Goal: Check status: Check status

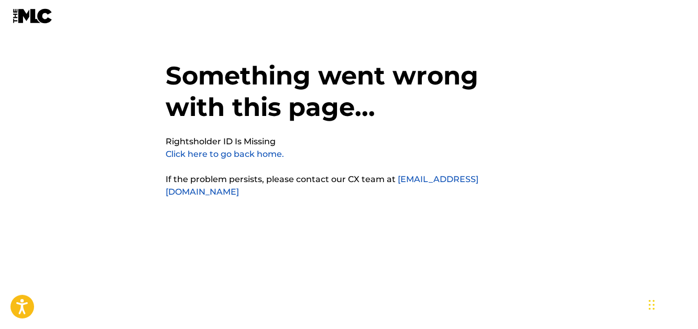
click at [219, 162] on div "Something went wrong with this page... Rightsholder ID Is Missing Click here to…" at bounding box center [349, 143] width 367 height 234
drag, startPoint x: 221, startPoint y: 153, endPoint x: 200, endPoint y: 254, distance: 104.0
click at [221, 153] on link "Click here to go back home." at bounding box center [225, 154] width 118 height 10
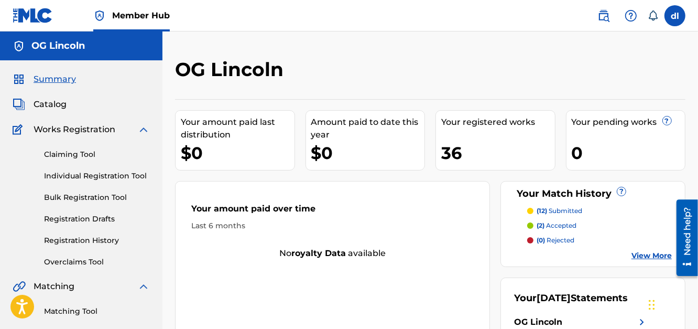
click at [143, 131] on img at bounding box center [143, 129] width 13 height 13
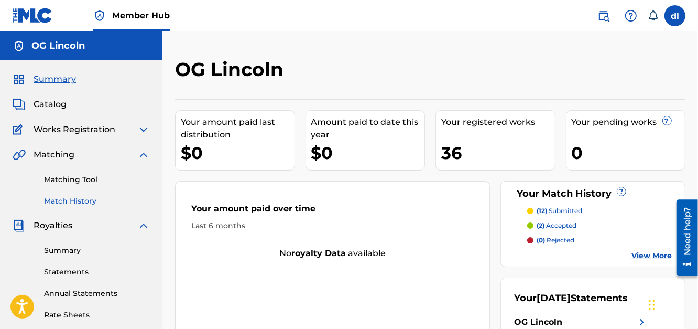
click at [68, 204] on link "Match History" at bounding box center [97, 201] width 106 height 11
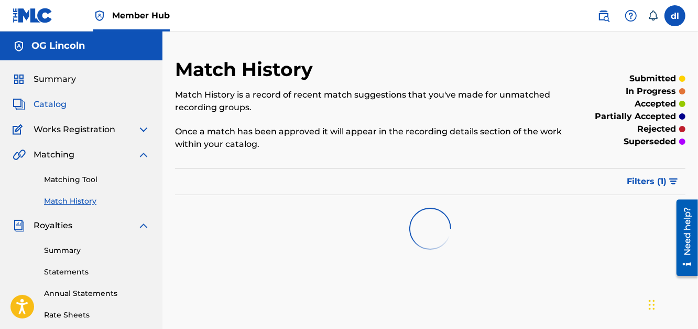
click at [27, 102] on link "Catalog" at bounding box center [40, 104] width 54 height 13
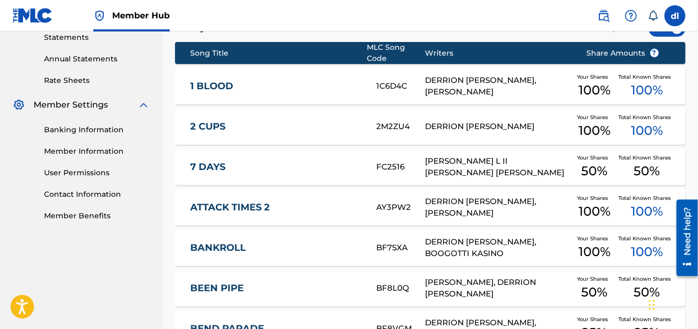
scroll to position [419, 0]
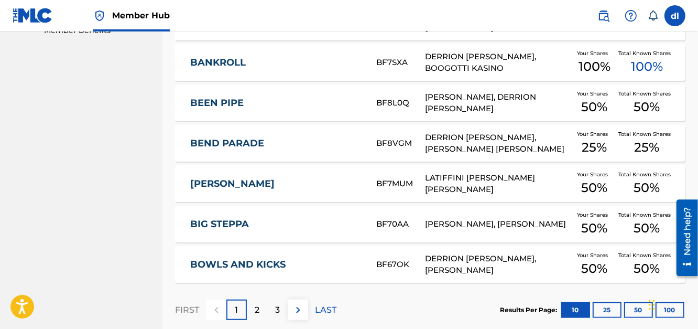
click at [273, 303] on div "3" at bounding box center [277, 309] width 20 height 20
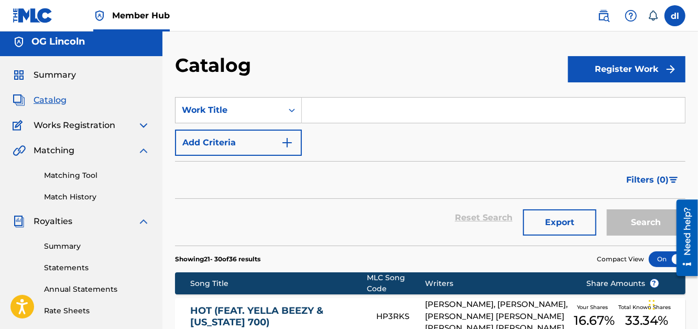
scroll to position [0, 0]
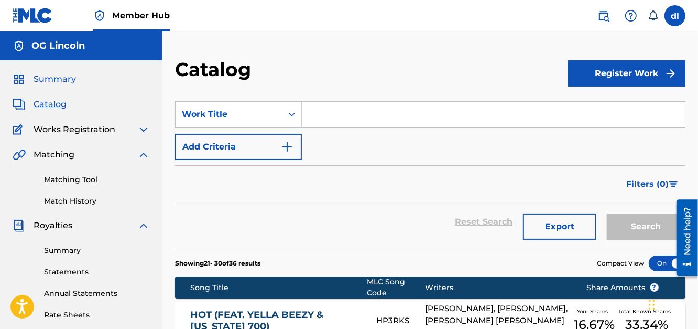
click at [58, 81] on span "Summary" at bounding box center [55, 79] width 42 height 13
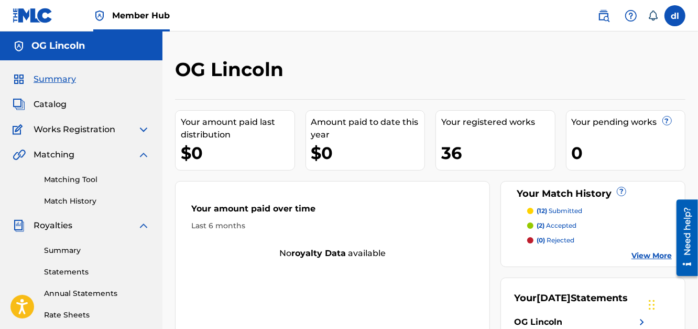
click at [46, 130] on span "Works Registration" at bounding box center [75, 129] width 82 height 13
click at [77, 128] on span "Works Registration" at bounding box center [75, 129] width 82 height 13
click at [141, 127] on img at bounding box center [143, 129] width 13 height 13
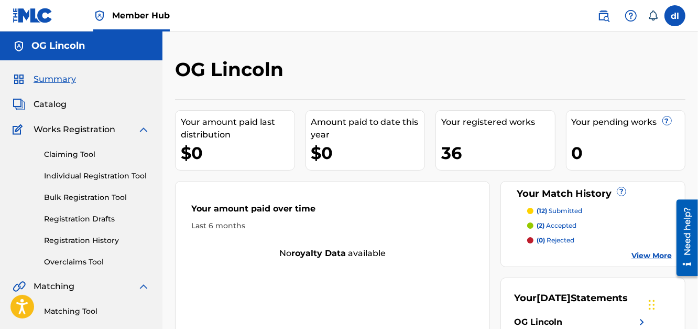
drag, startPoint x: 67, startPoint y: 241, endPoint x: 30, endPoint y: 236, distance: 36.9
click at [67, 240] on link "Registration History" at bounding box center [97, 240] width 106 height 11
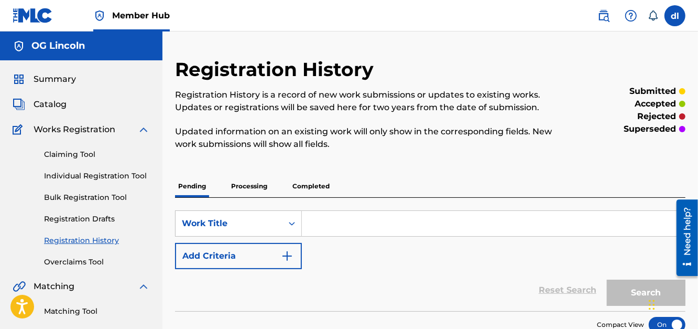
click at [250, 186] on p "Processing" at bounding box center [249, 186] width 42 height 22
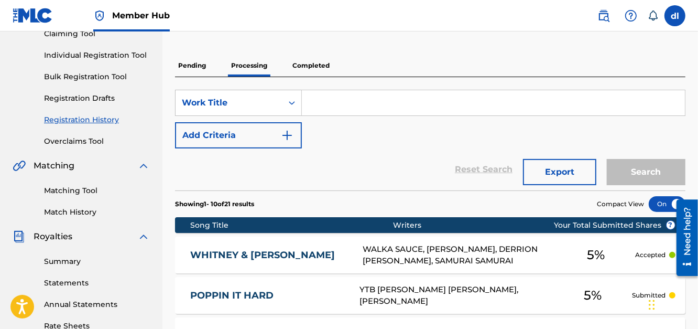
scroll to position [25, 0]
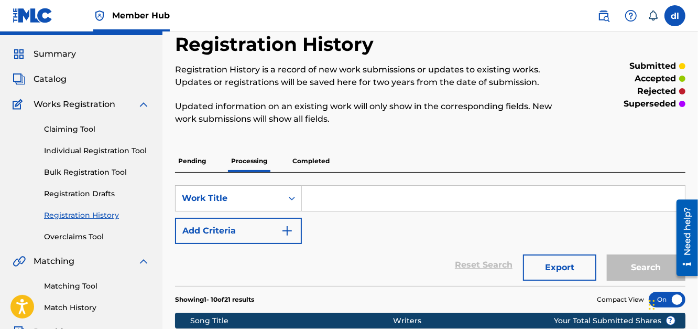
click at [182, 165] on p "Pending" at bounding box center [192, 161] width 34 height 22
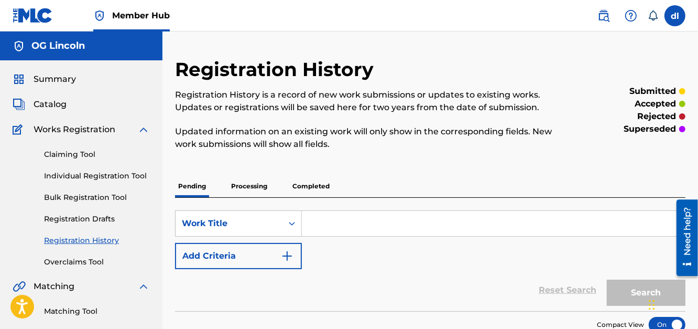
click at [308, 188] on p "Completed" at bounding box center [311, 186] width 44 height 22
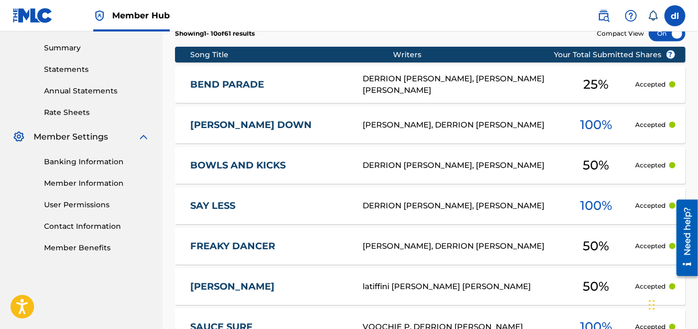
scroll to position [592, 0]
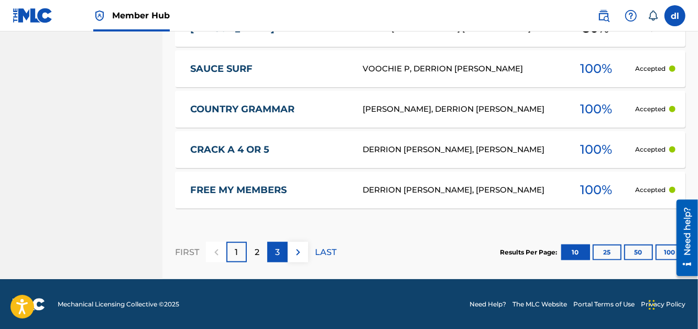
click at [273, 252] on div "3" at bounding box center [277, 252] width 20 height 20
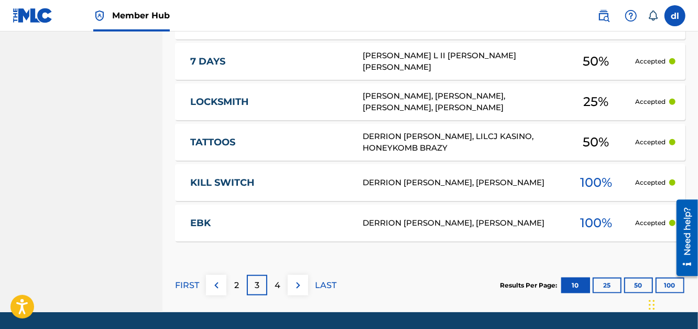
scroll to position [330, 0]
